Goal: Task Accomplishment & Management: Use online tool/utility

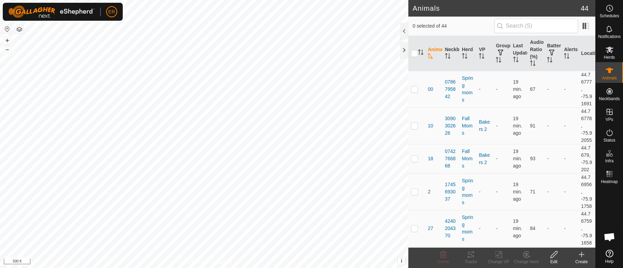
scroll to position [6046, 0]
click at [608, 47] on icon at bounding box center [610, 50] width 8 height 8
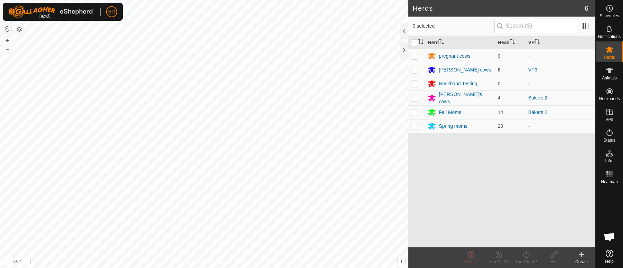
click at [414, 70] on p-checkbox at bounding box center [414, 70] width 7 height 6
click at [416, 69] on p-checkbox at bounding box center [414, 70] width 7 height 6
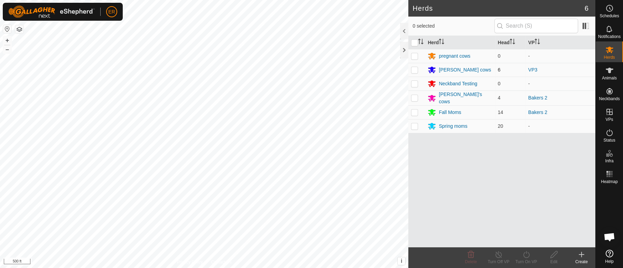
checkbox input "true"
click at [527, 254] on icon at bounding box center [526, 255] width 9 height 8
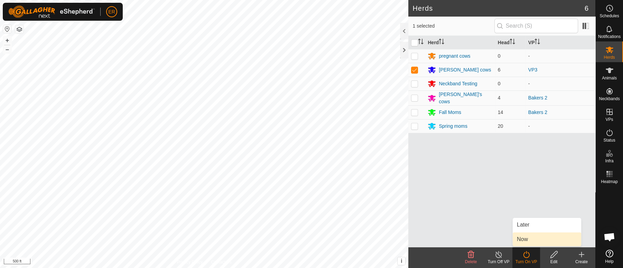
click at [526, 242] on link "Now" at bounding box center [547, 240] width 68 height 14
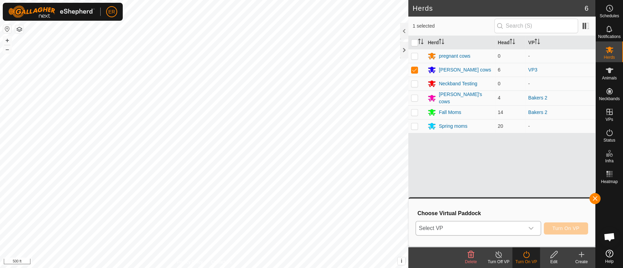
click at [529, 228] on icon "dropdown trigger" at bounding box center [532, 229] width 6 height 6
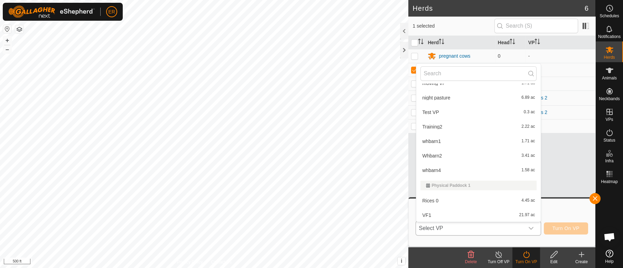
scroll to position [125, 0]
click at [427, 215] on li "VF2 31.75 ac" at bounding box center [479, 216] width 125 height 14
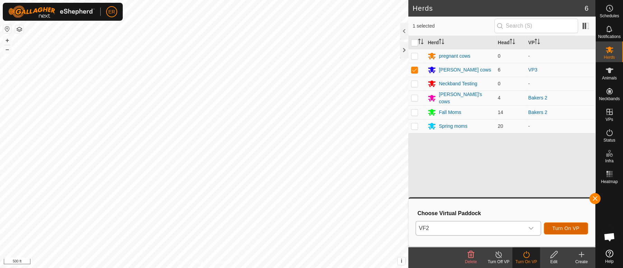
click at [565, 228] on span "Turn On VP" at bounding box center [566, 229] width 27 height 6
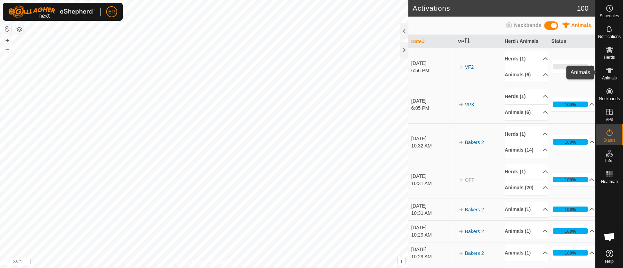
click at [609, 71] on icon at bounding box center [610, 71] width 8 height 6
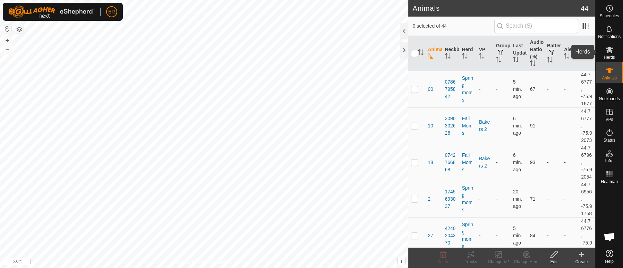
click at [612, 51] on icon at bounding box center [610, 50] width 8 height 8
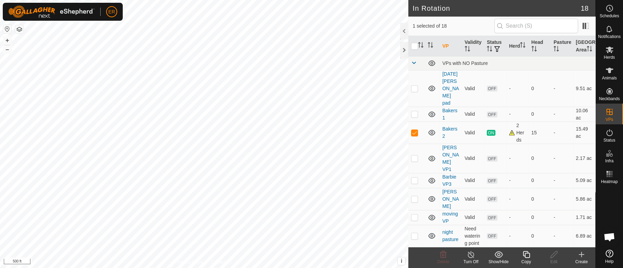
checkbox input "false"
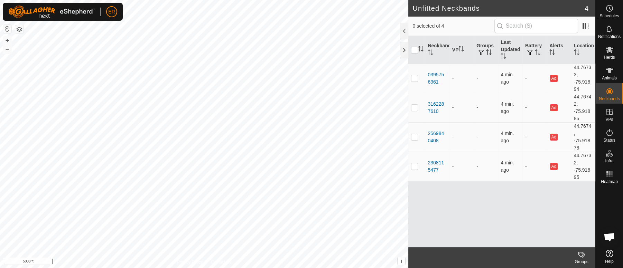
scroll to position [6046, 0]
click at [9, 31] on button "button" at bounding box center [7, 29] width 8 height 8
